Goal: Find specific page/section: Find specific page/section

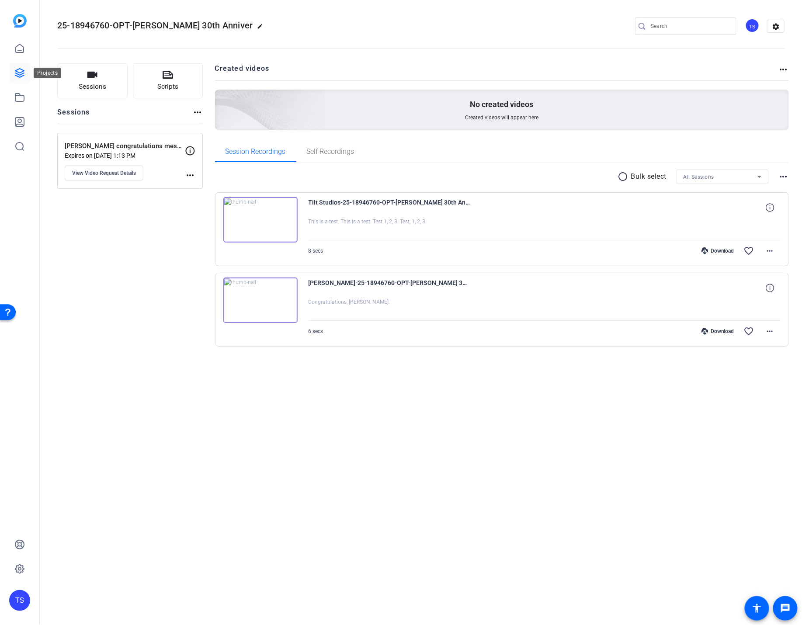
click at [23, 74] on icon at bounding box center [19, 73] width 10 height 10
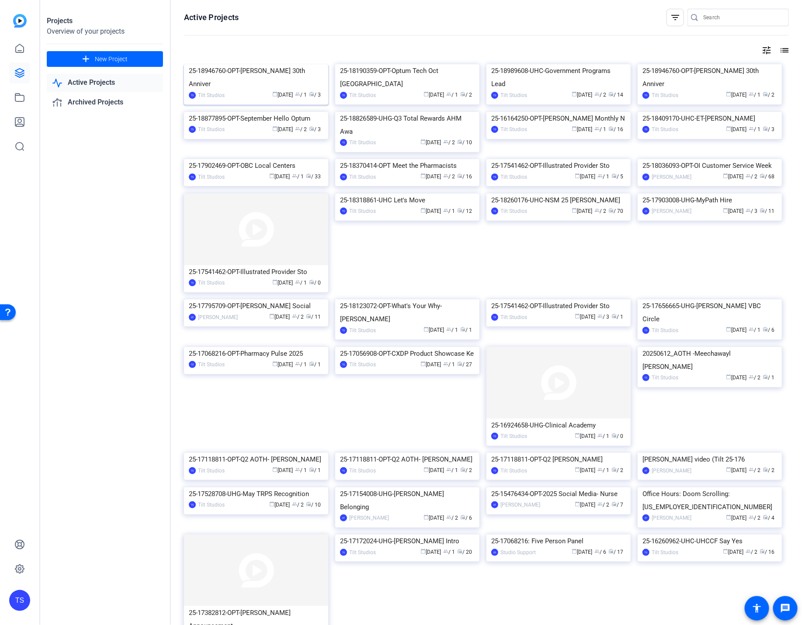
click at [261, 90] on div "25-18946760-OPT-Mary Murley 30th Anniver" at bounding box center [256, 77] width 135 height 26
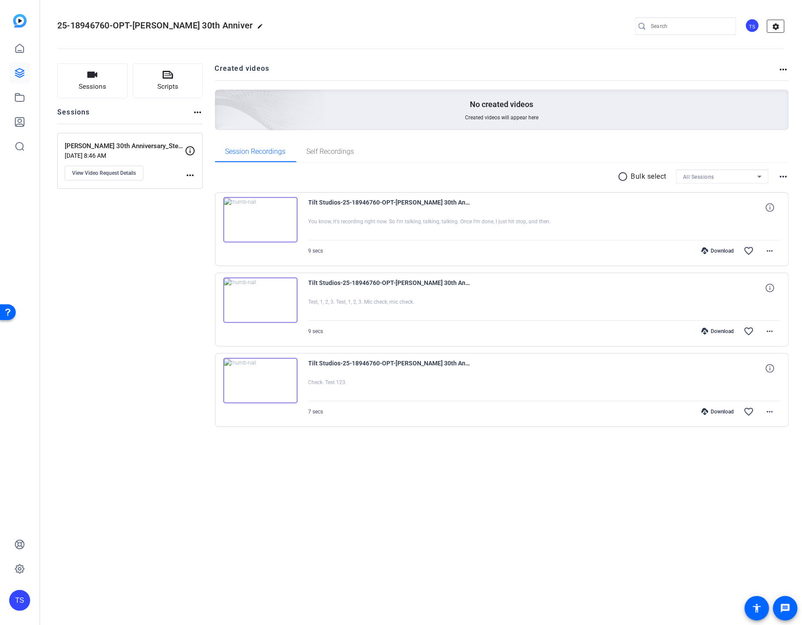
click at [775, 24] on mat-icon "settings" at bounding box center [775, 26] width 17 height 13
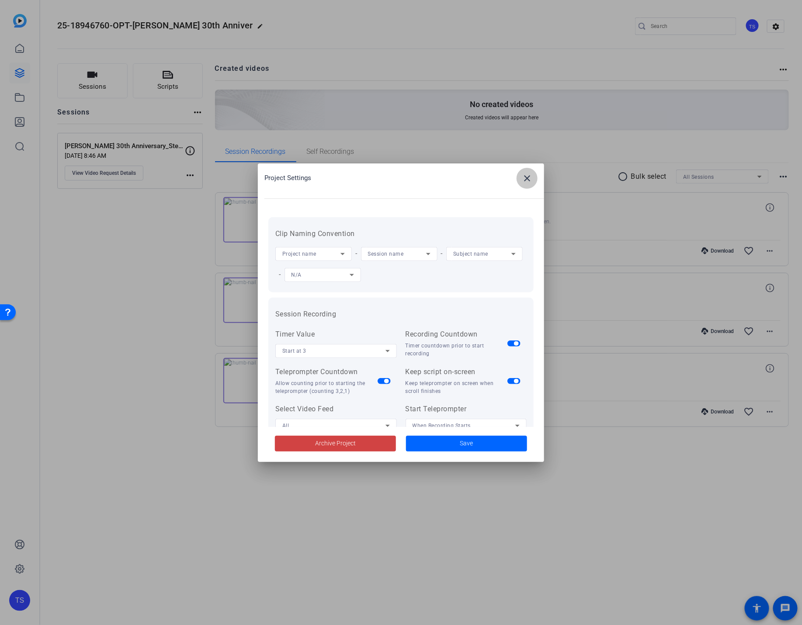
click at [526, 178] on mat-icon "close" at bounding box center [527, 178] width 10 height 10
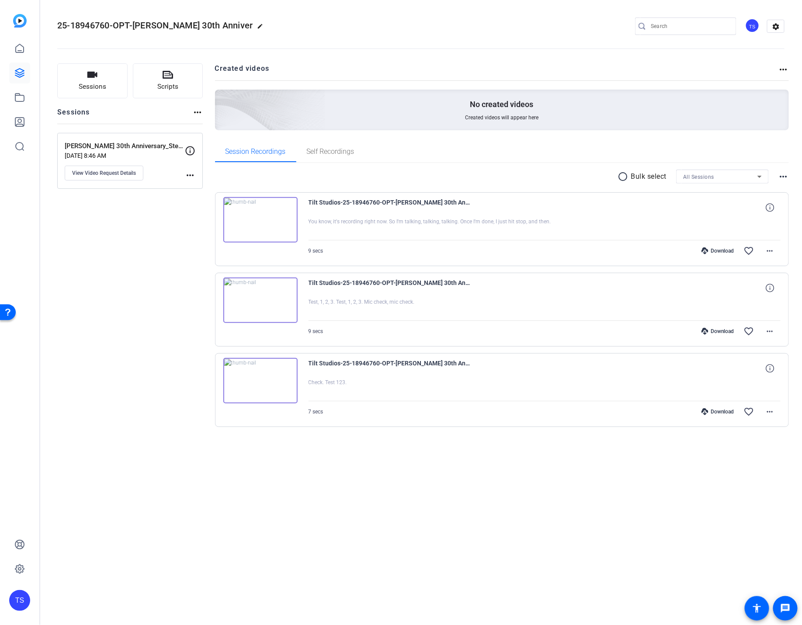
click at [786, 175] on mat-icon "more_horiz" at bounding box center [783, 176] width 10 height 10
click at [196, 116] on div at bounding box center [401, 312] width 802 height 625
click at [197, 114] on mat-icon "more_horiz" at bounding box center [197, 112] width 10 height 10
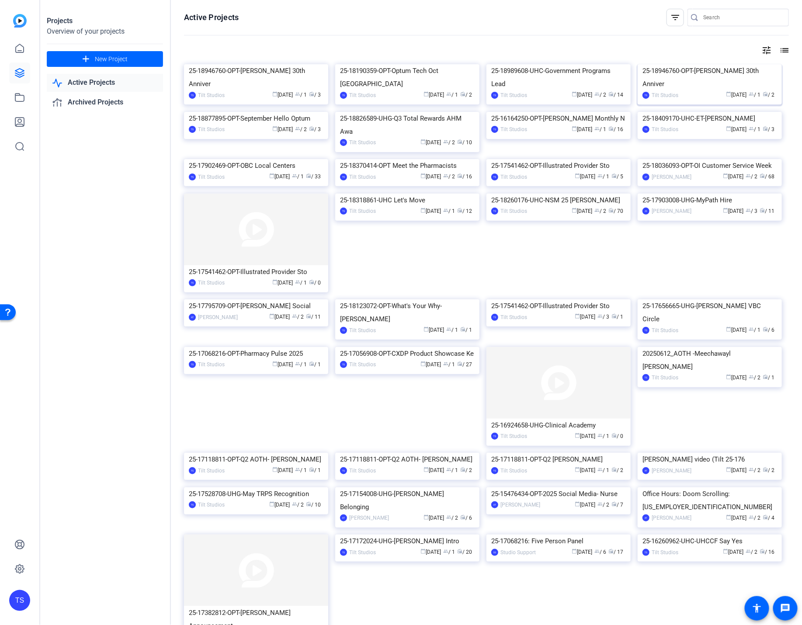
click at [689, 64] on img at bounding box center [709, 64] width 144 height 0
